Goal: Check status: Check status

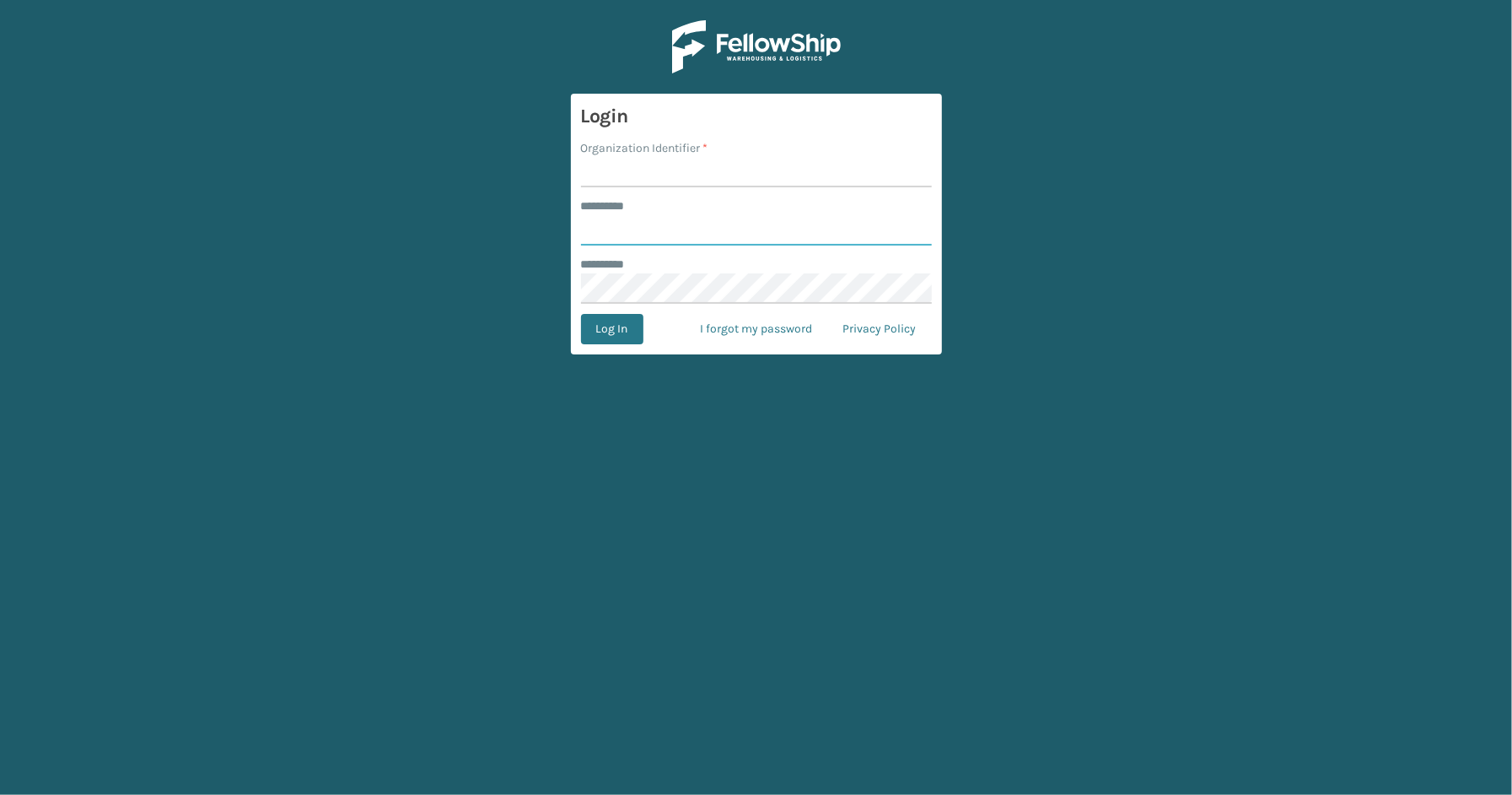
type input "*****"
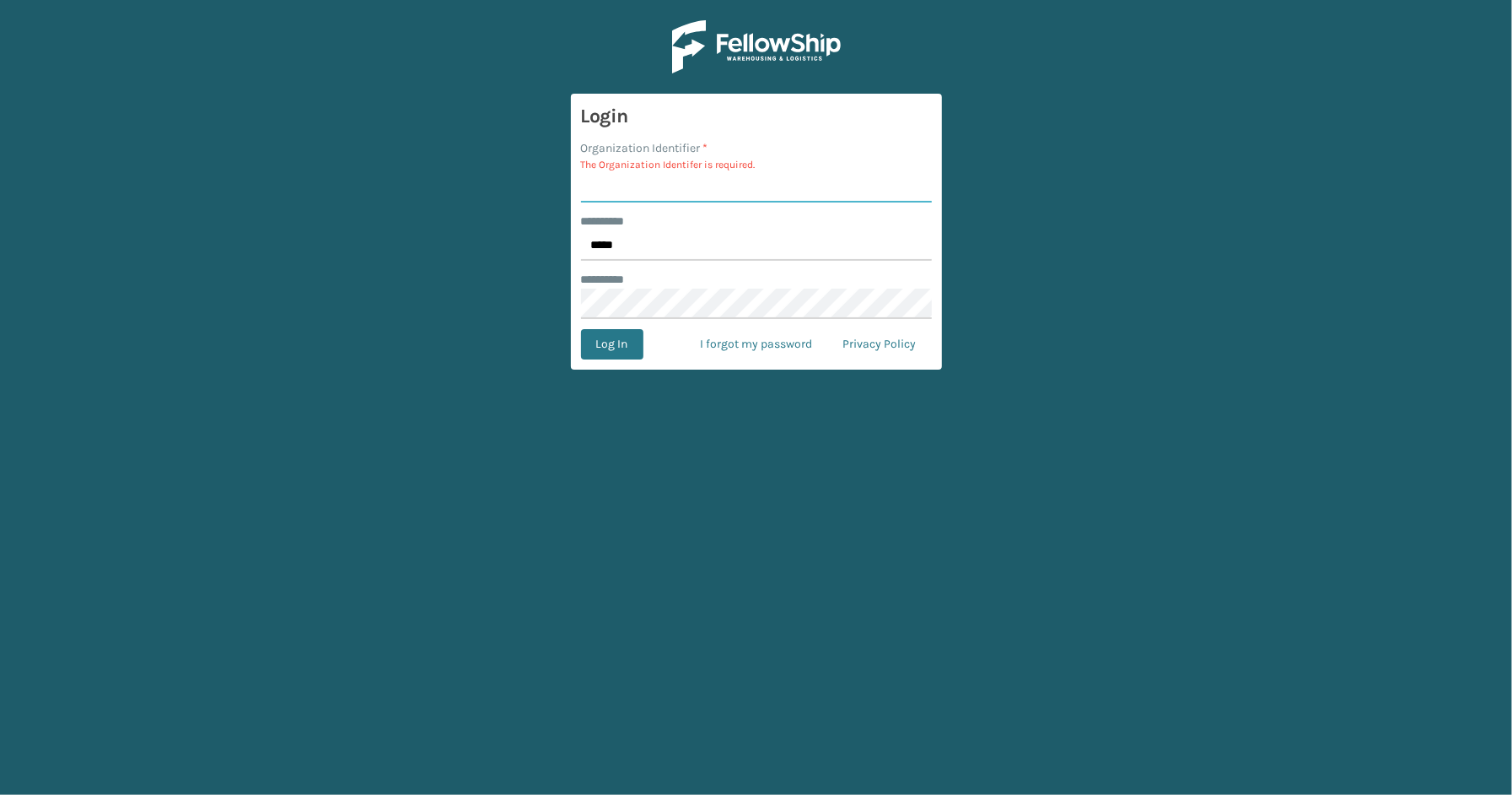
click at [630, 191] on input "Organization Identifier *" at bounding box center [756, 187] width 351 height 30
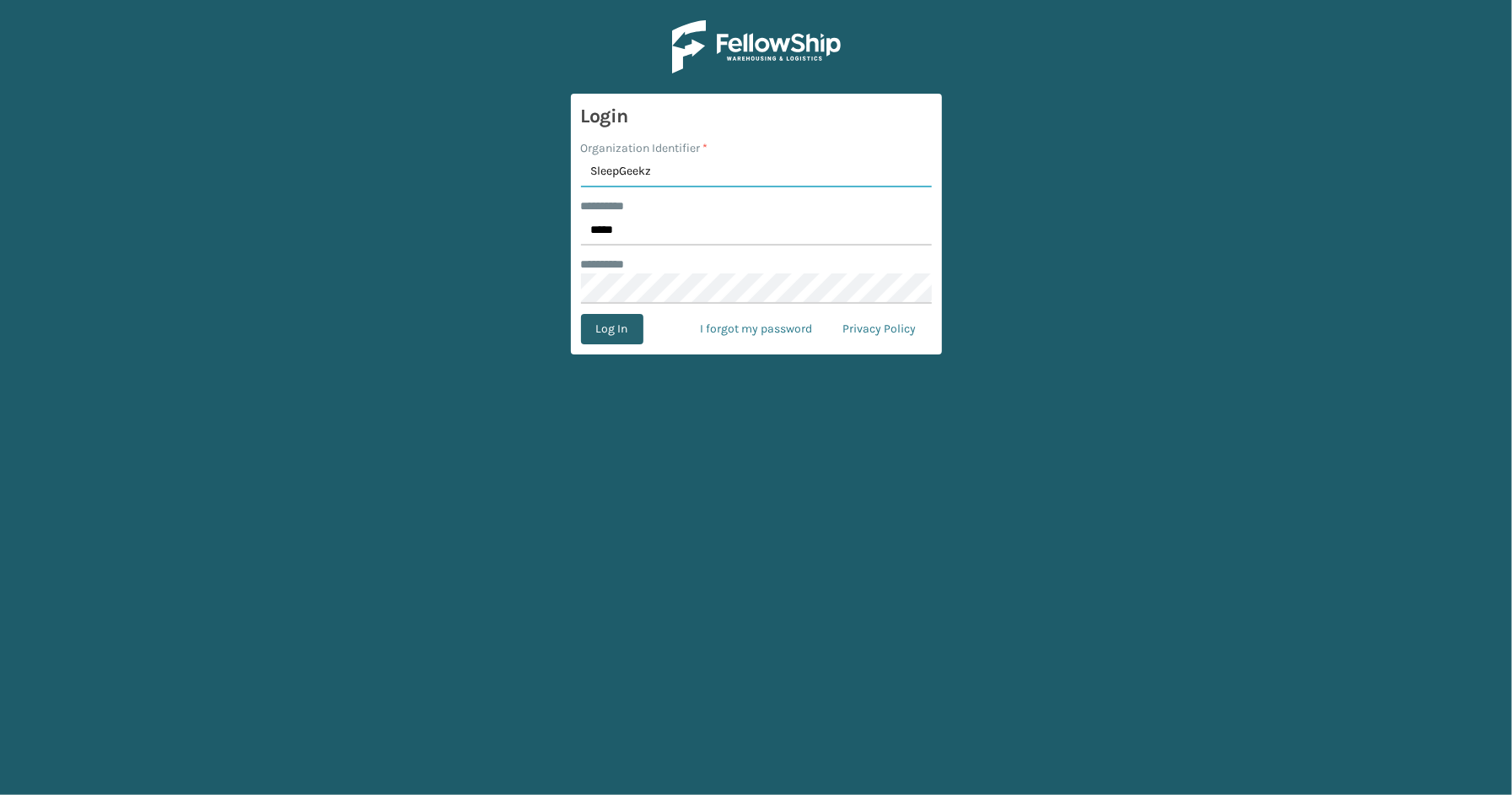
type input "SleepGeekz"
click at [625, 333] on button "Log In" at bounding box center [612, 329] width 63 height 30
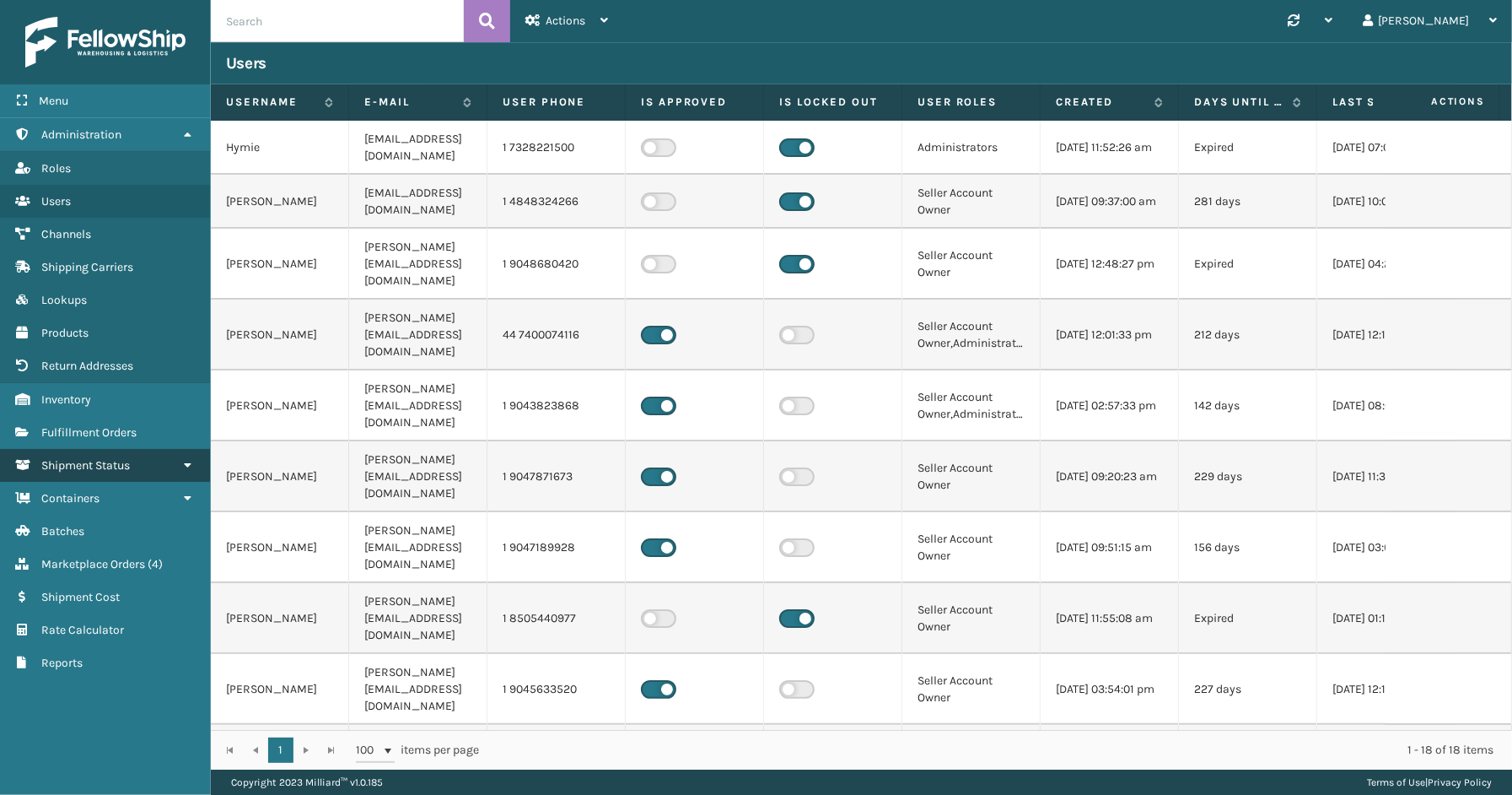
click at [119, 459] on span "Shipment Status" at bounding box center [86, 465] width 88 height 15
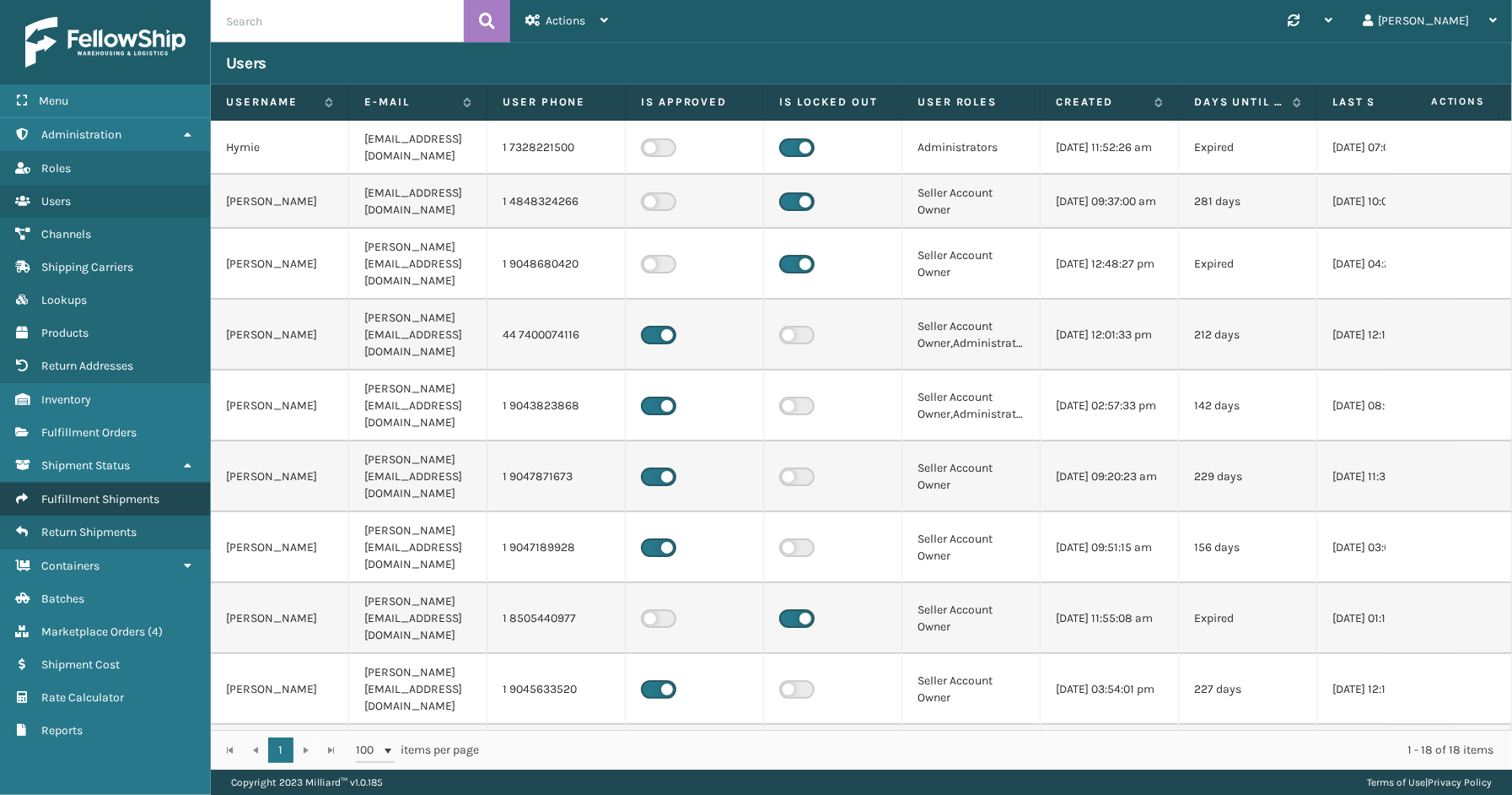
click at [108, 492] on span "Fulfillment Shipments" at bounding box center [100, 499] width 118 height 15
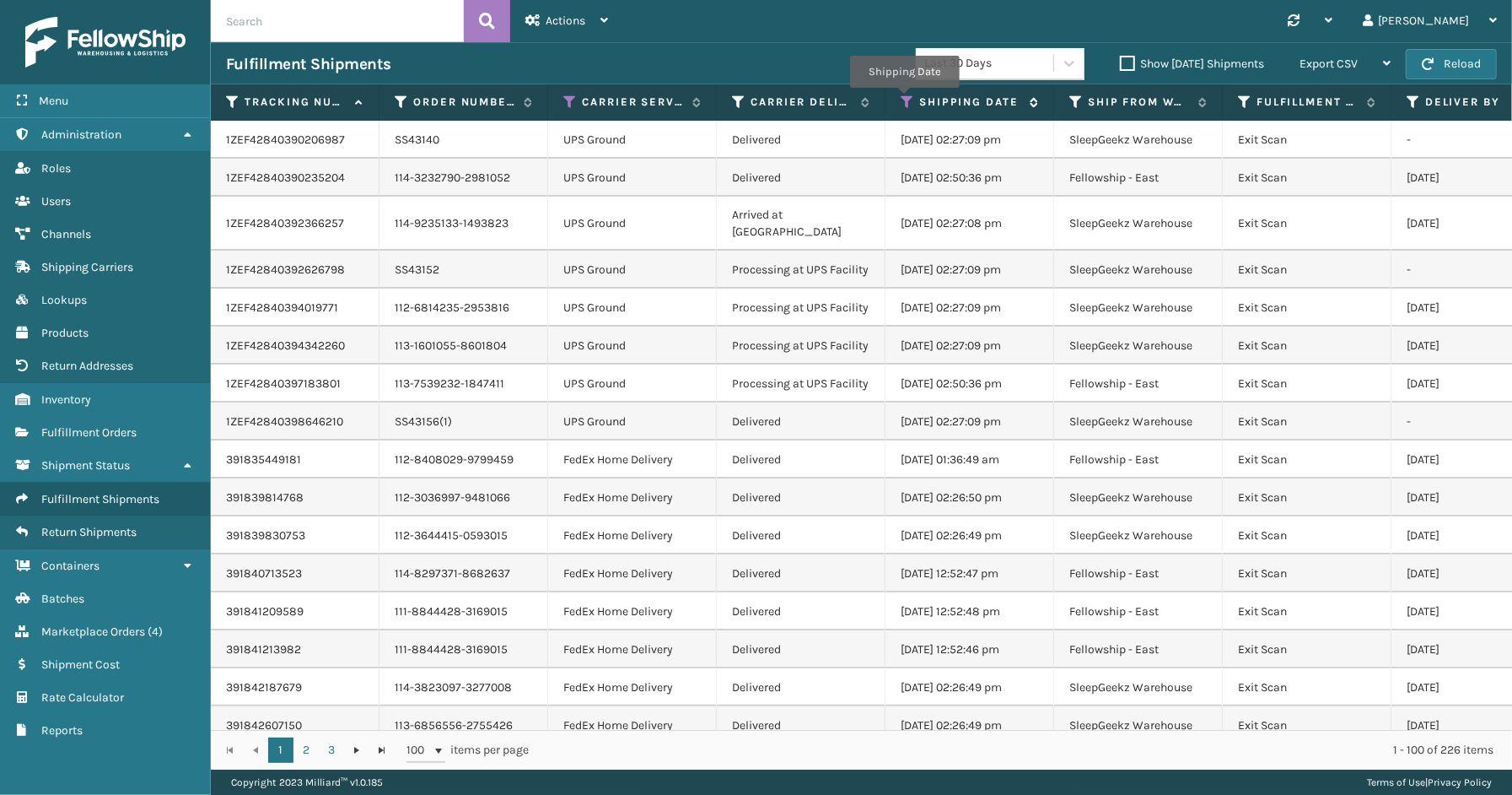
click at [905, 97] on icon at bounding box center [907, 102] width 14 height 15
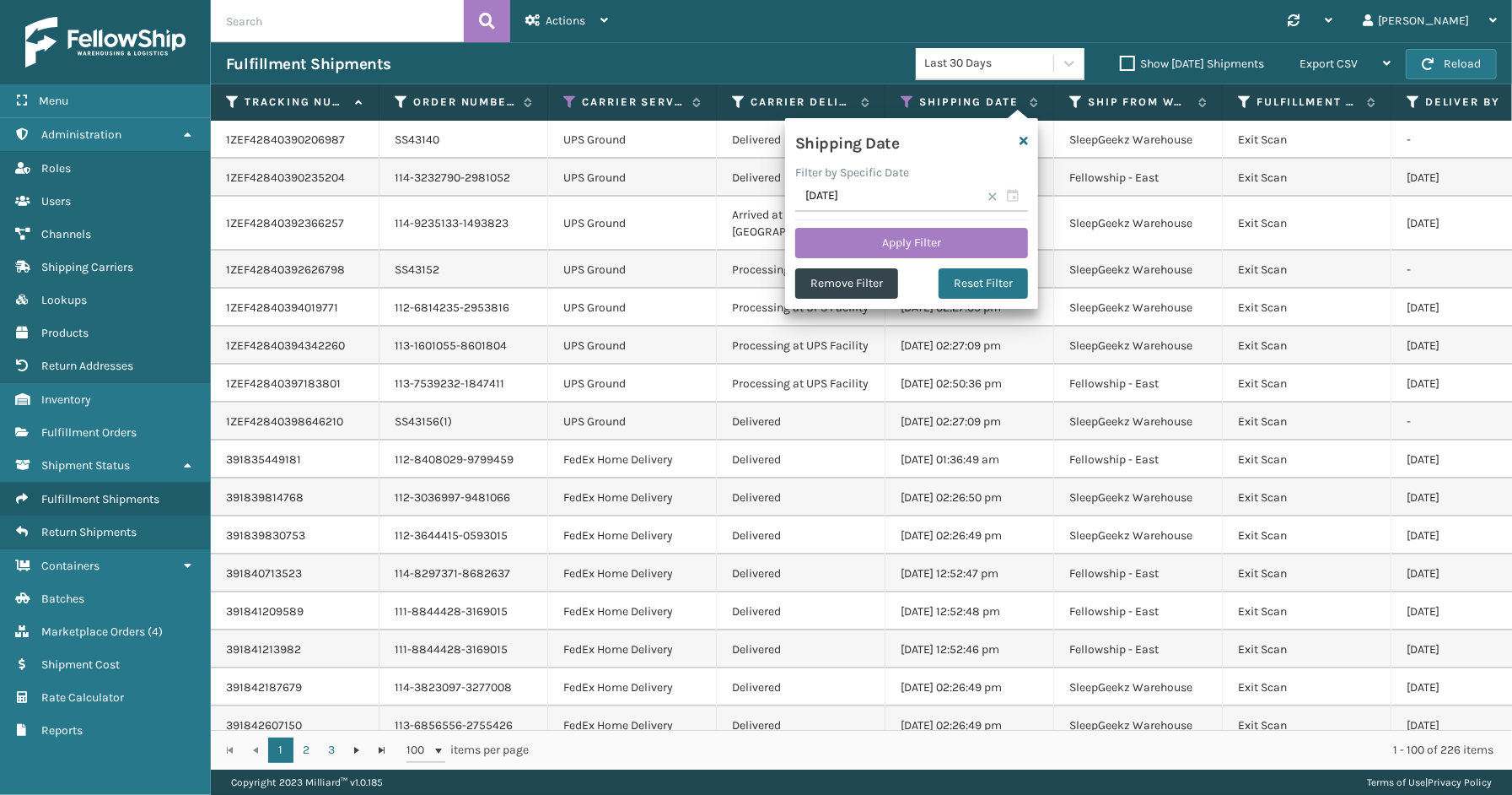
click at [989, 195] on span at bounding box center [992, 196] width 10 height 10
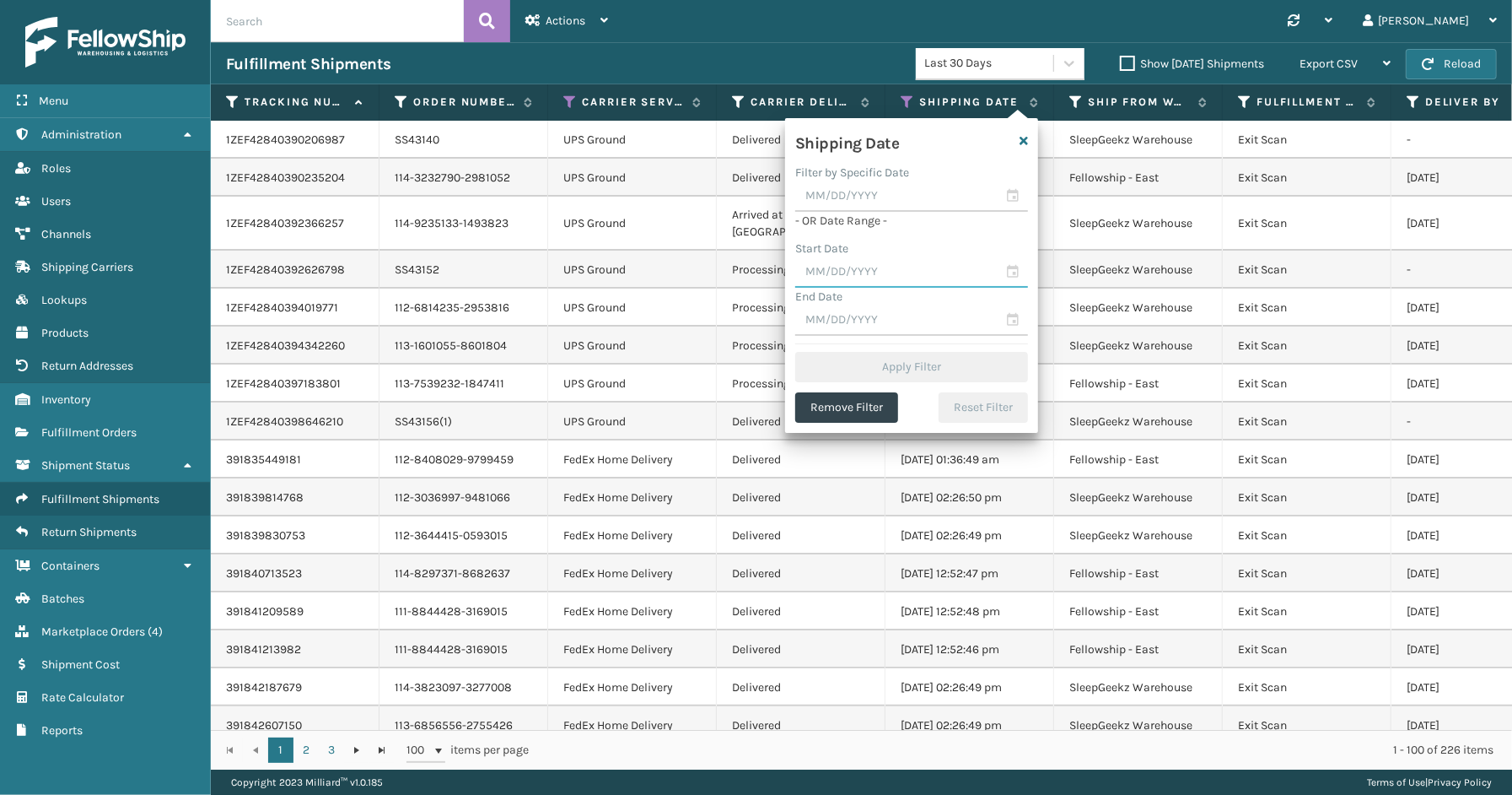
click at [1016, 276] on input "text" at bounding box center [911, 272] width 233 height 30
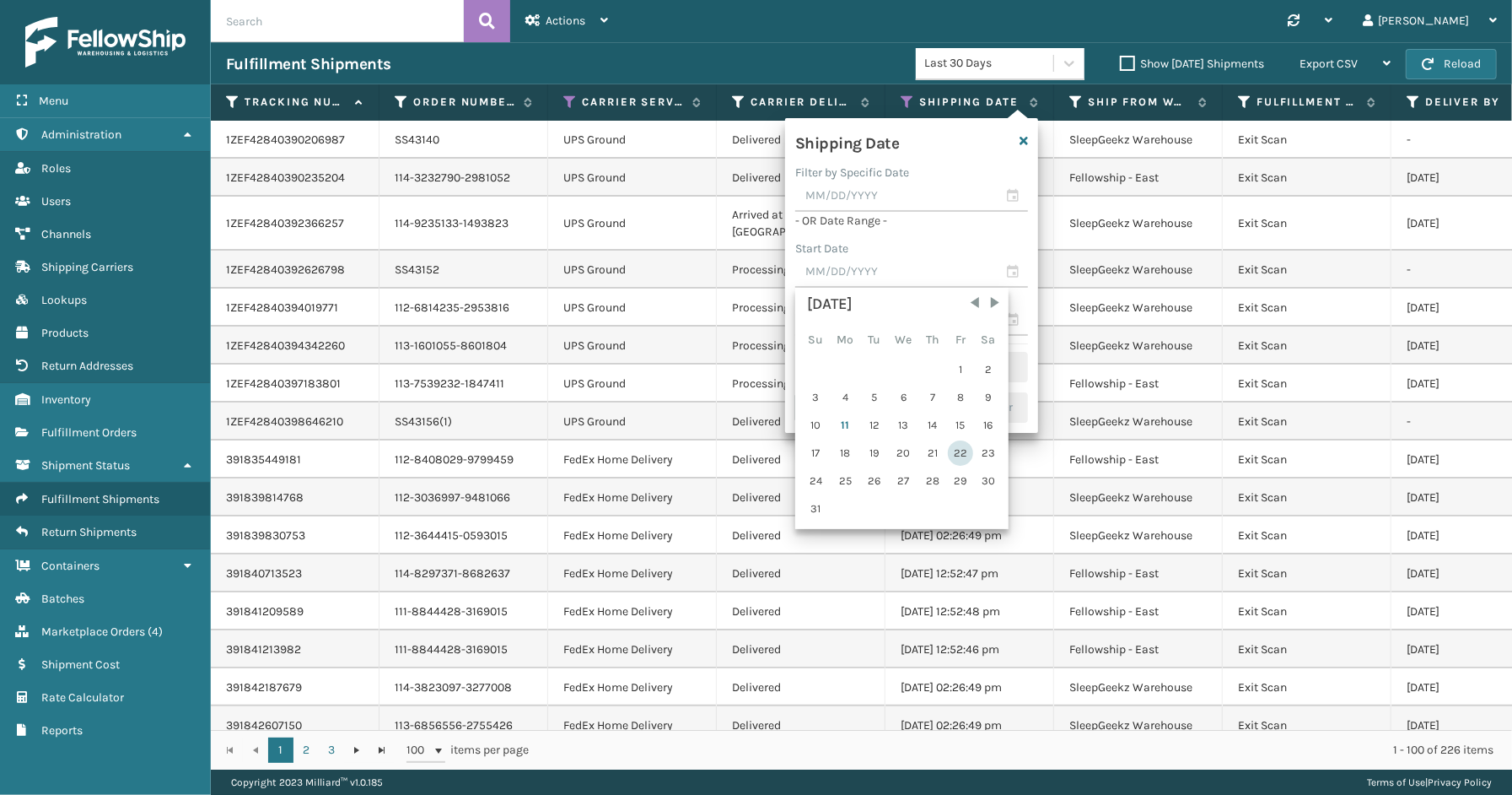
click at [948, 453] on div "22" at bounding box center [960, 452] width 25 height 25
type input "[DATE]"
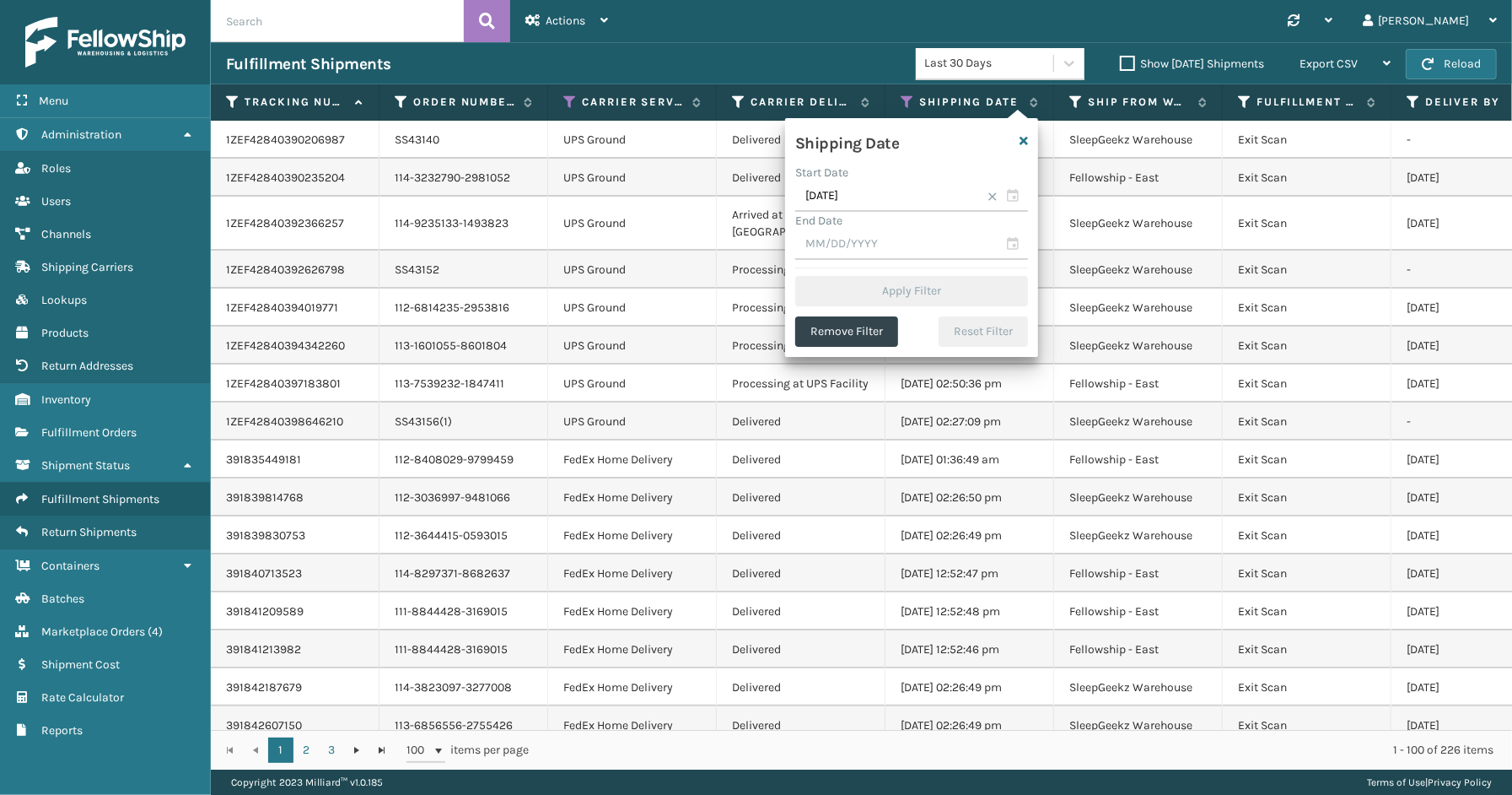
click at [990, 198] on span at bounding box center [992, 196] width 10 height 10
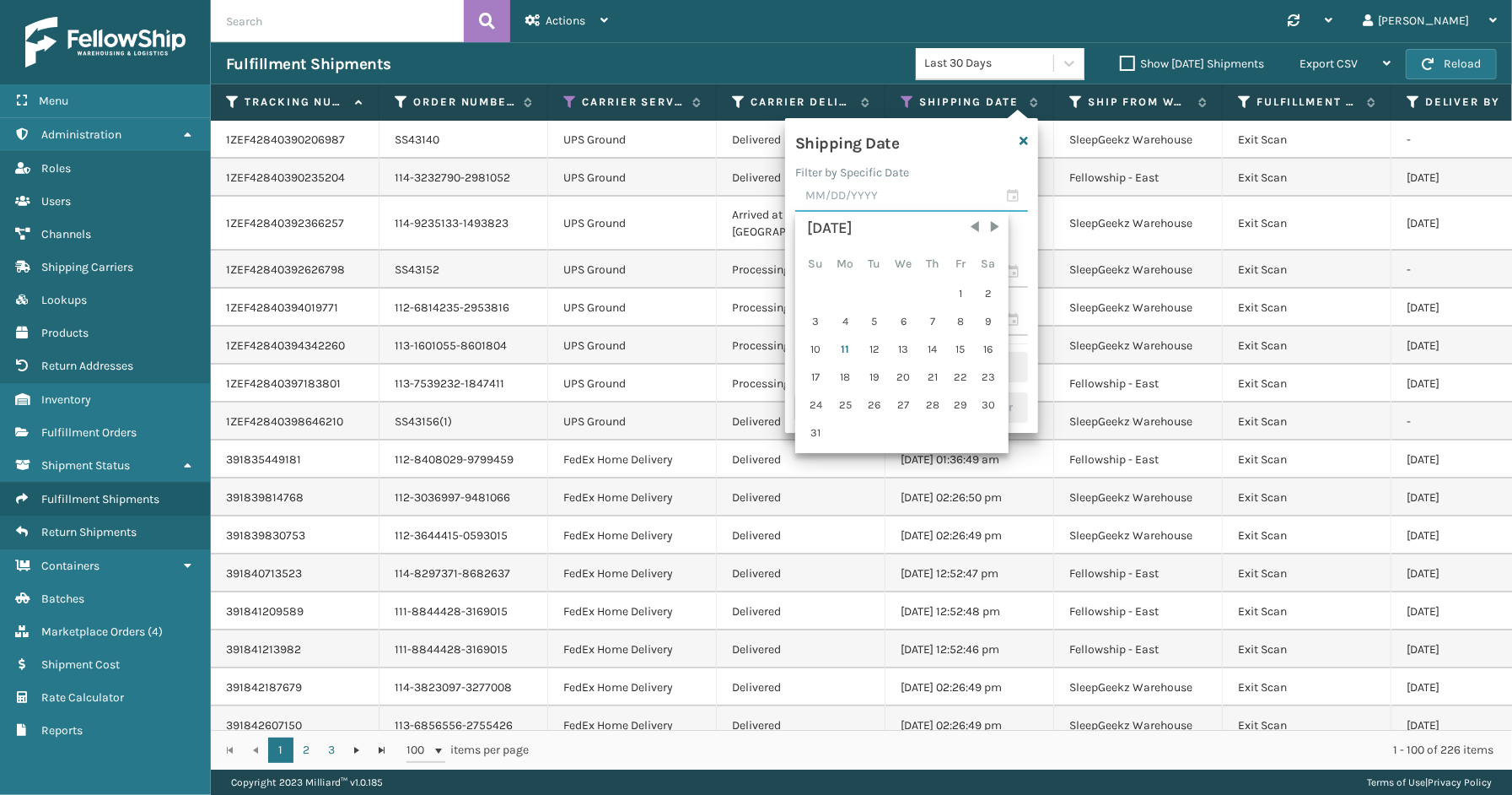
click at [1022, 199] on input "text" at bounding box center [911, 196] width 233 height 30
click at [950, 134] on div "Shipping Date" at bounding box center [890, 140] width 211 height 25
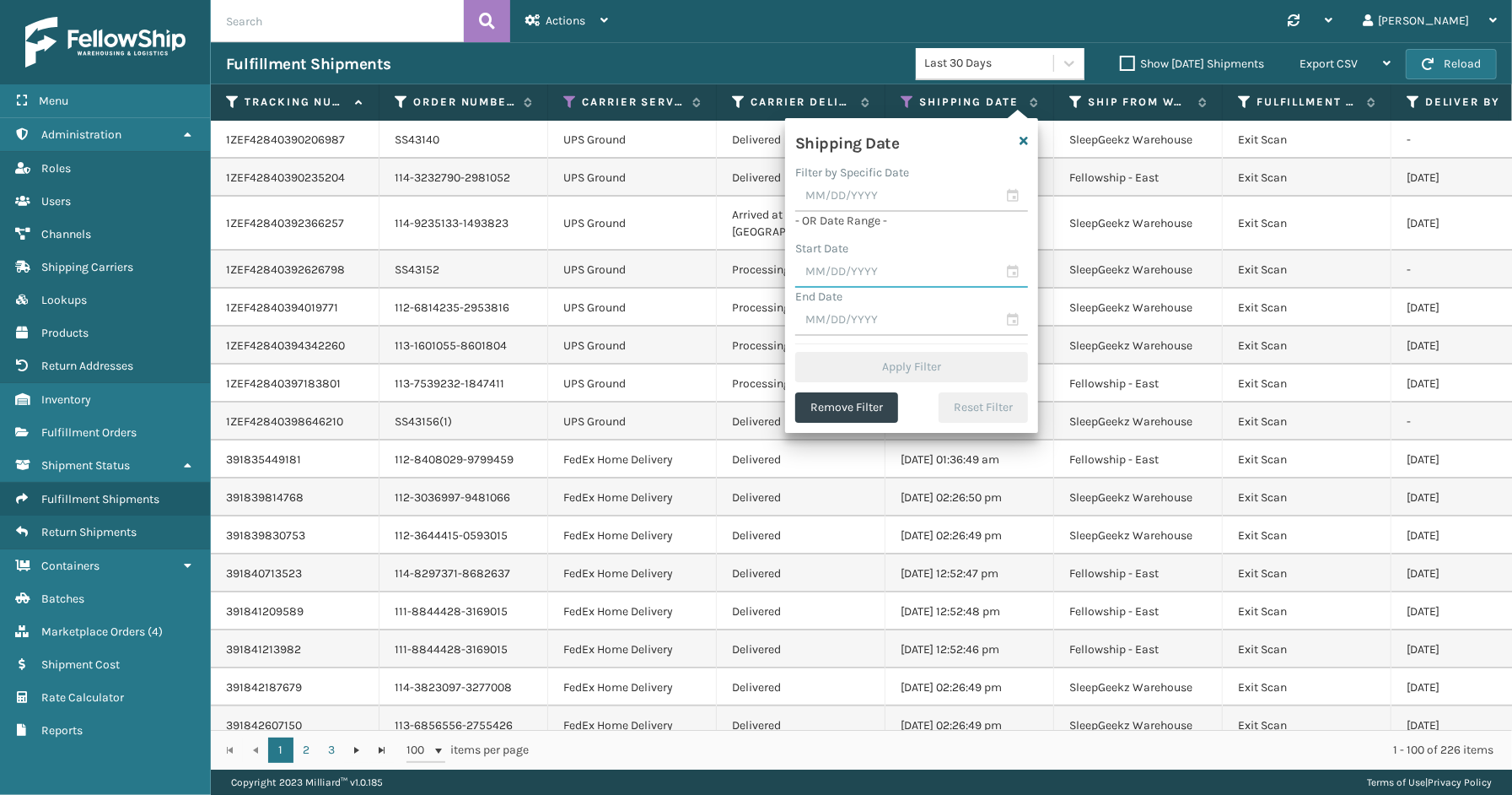
click at [1007, 271] on input "text" at bounding box center [911, 272] width 233 height 30
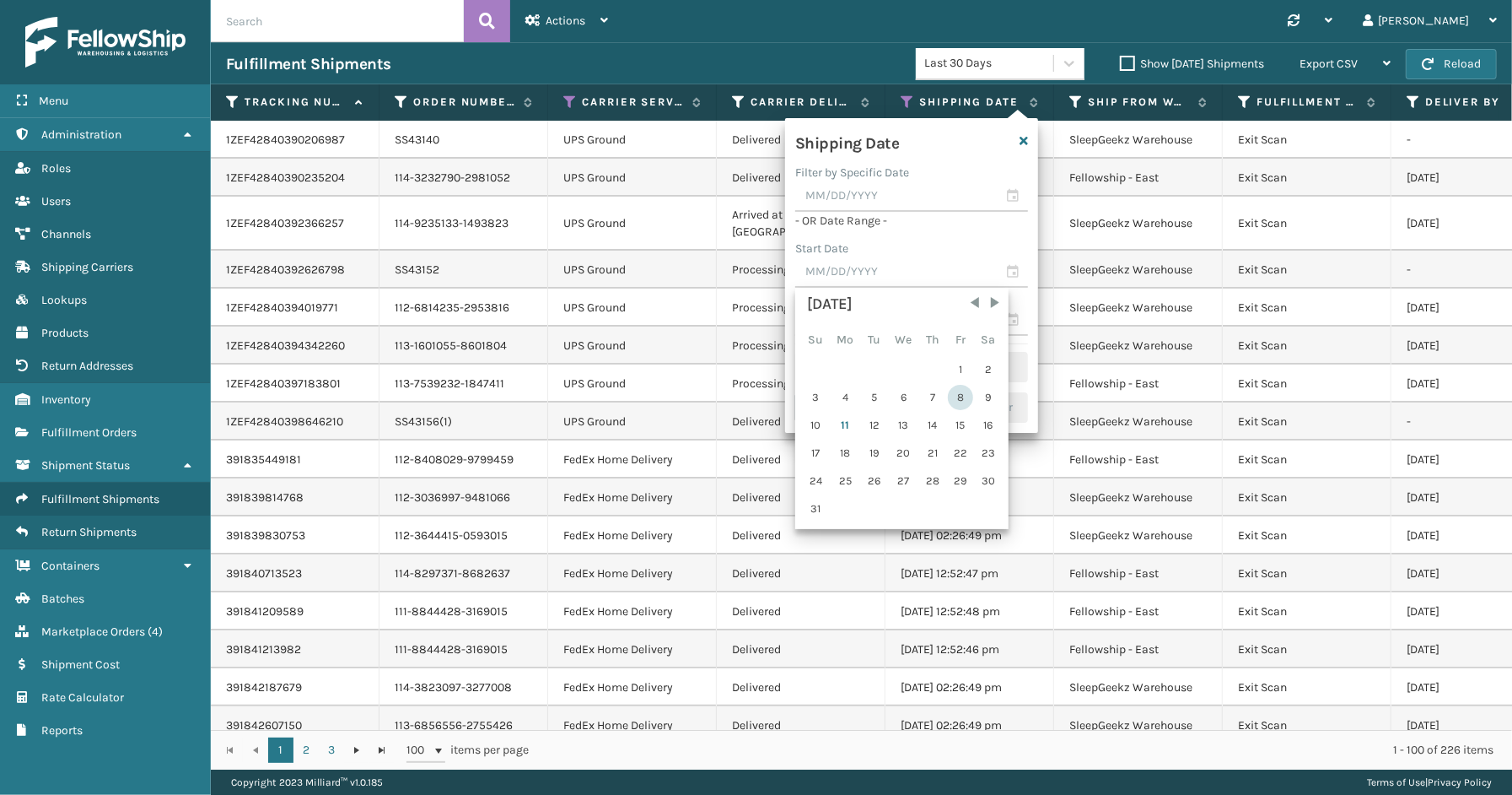
click at [954, 391] on div "8" at bounding box center [960, 397] width 25 height 25
type input "[DATE]"
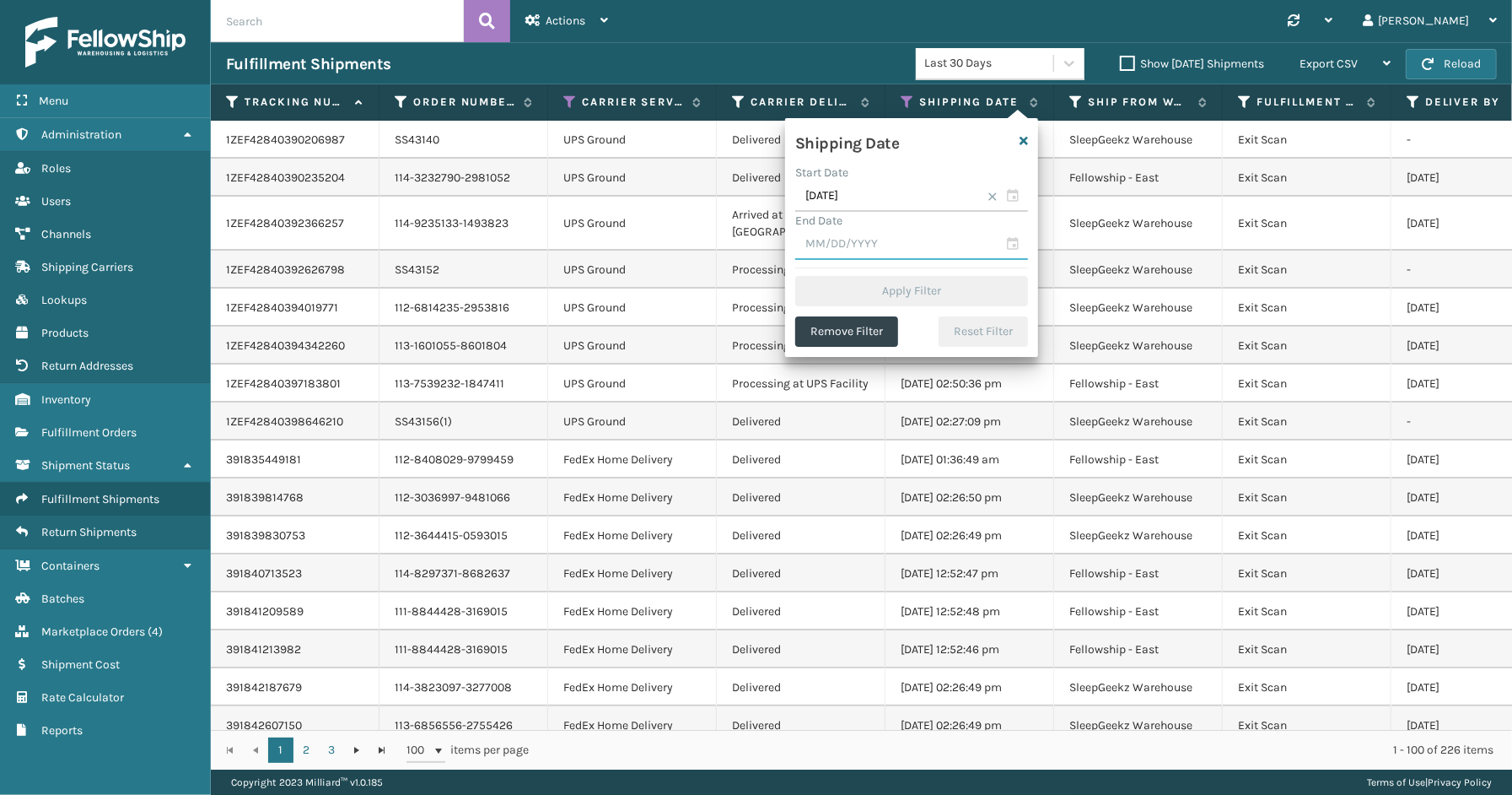
click at [1014, 242] on input "text" at bounding box center [911, 244] width 233 height 30
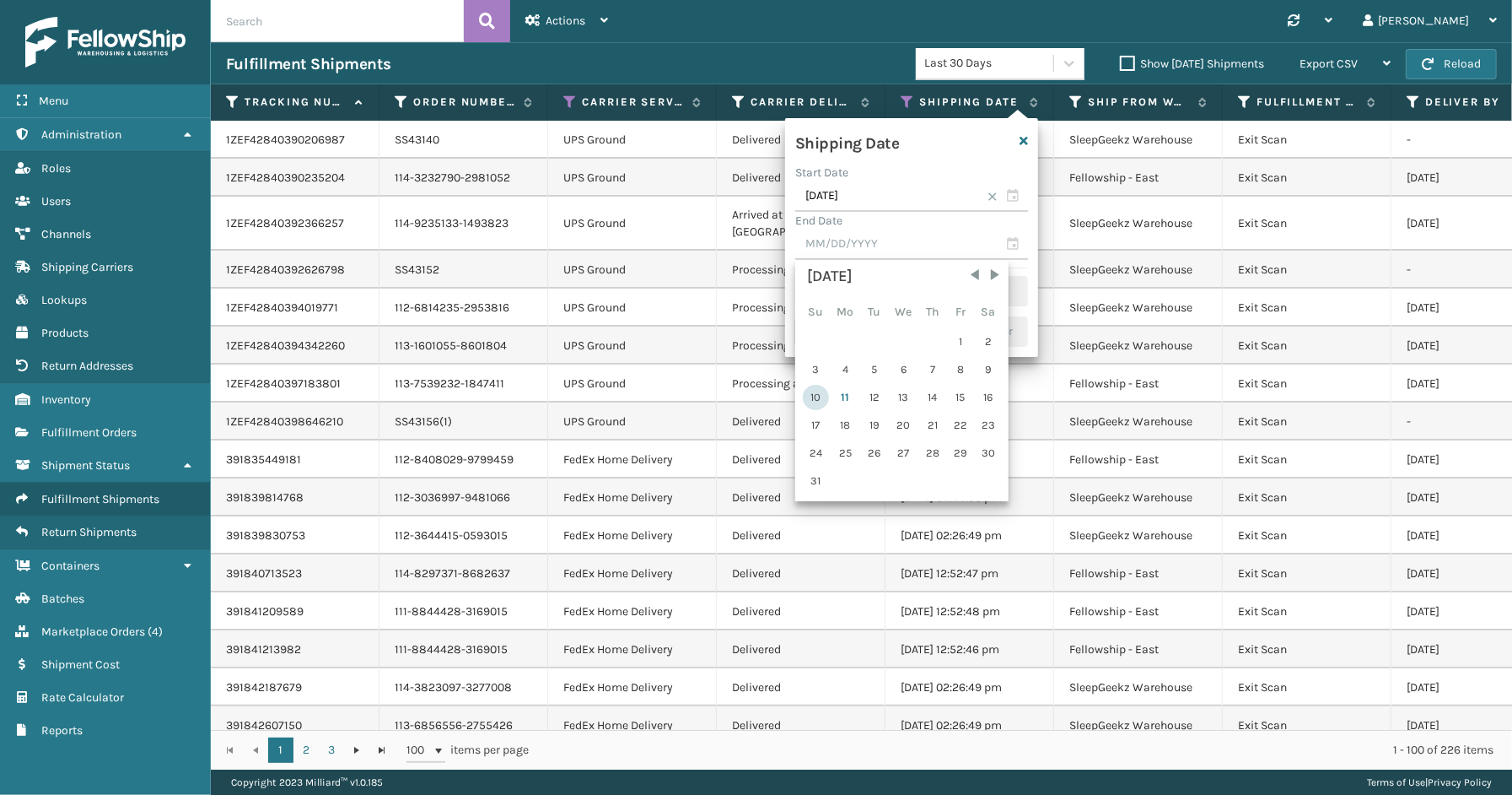
click at [826, 398] on div "10" at bounding box center [816, 397] width 26 height 25
type input "[DATE]"
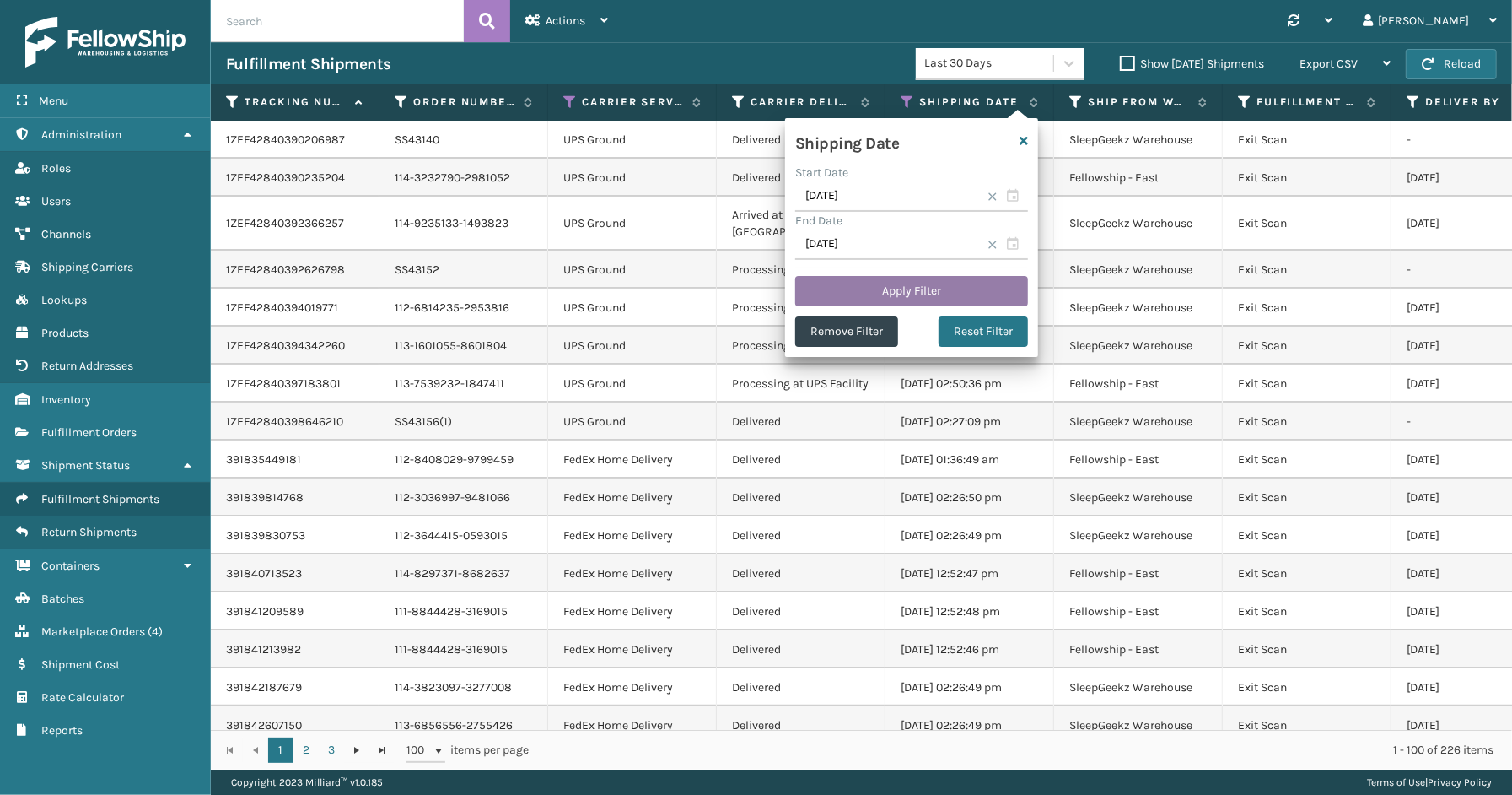
click at [908, 284] on button "Apply Filter" at bounding box center [911, 290] width 233 height 30
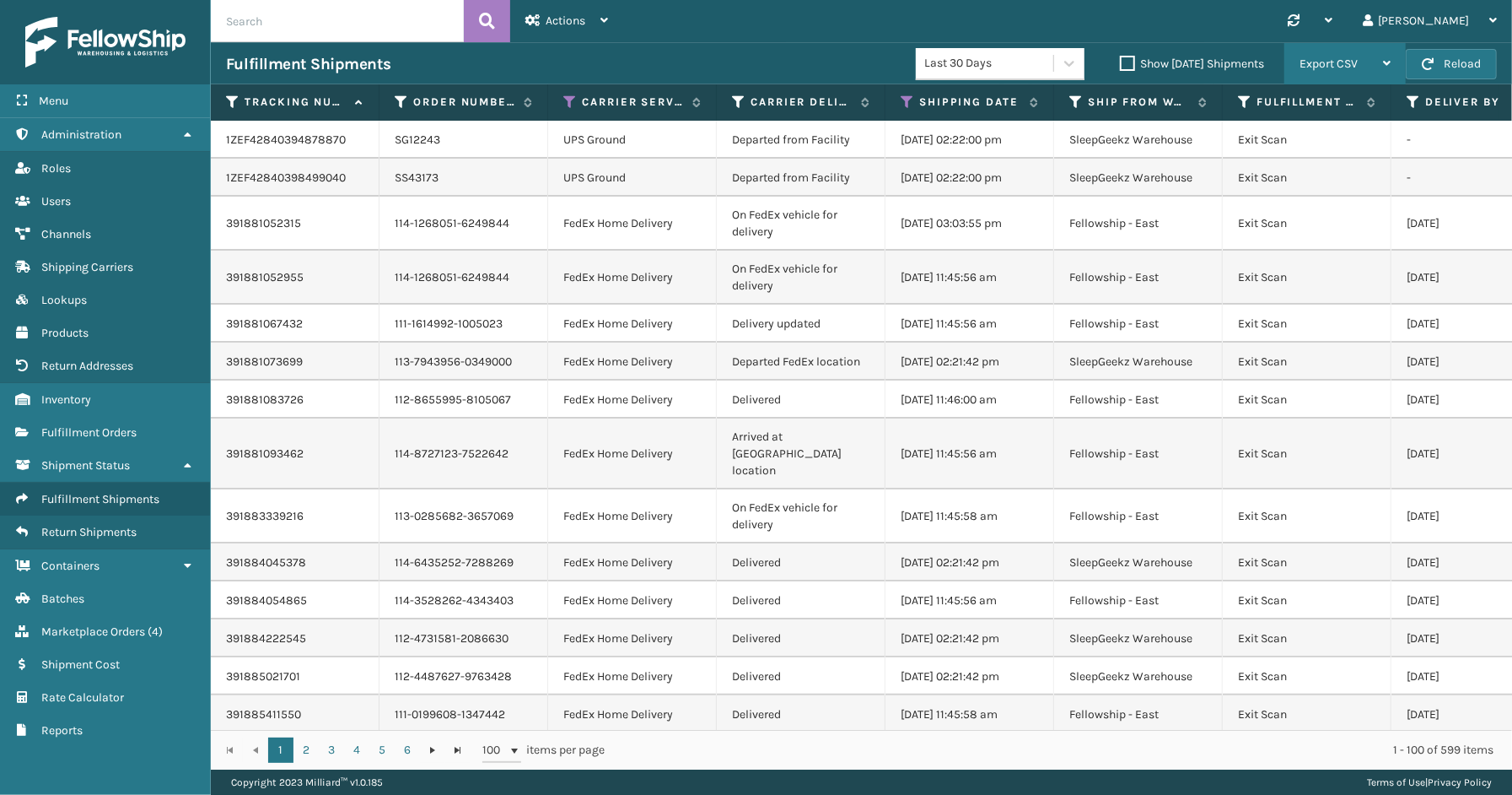
click at [1310, 78] on div "Export CSV" at bounding box center [1344, 64] width 91 height 42
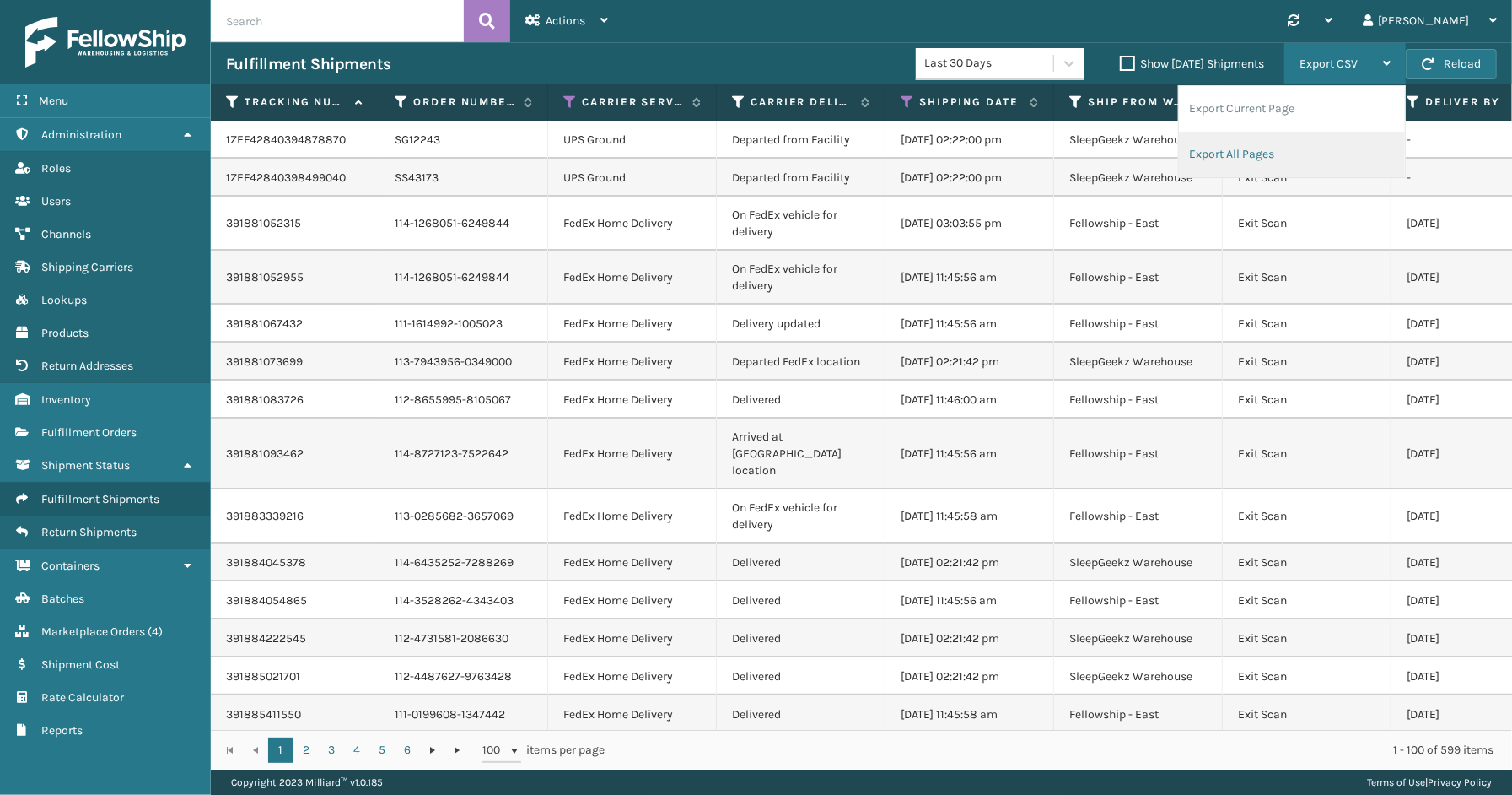
click at [1267, 142] on li "Export All Pages" at bounding box center [1291, 154] width 226 height 45
